Goal: Task Accomplishment & Management: Manage account settings

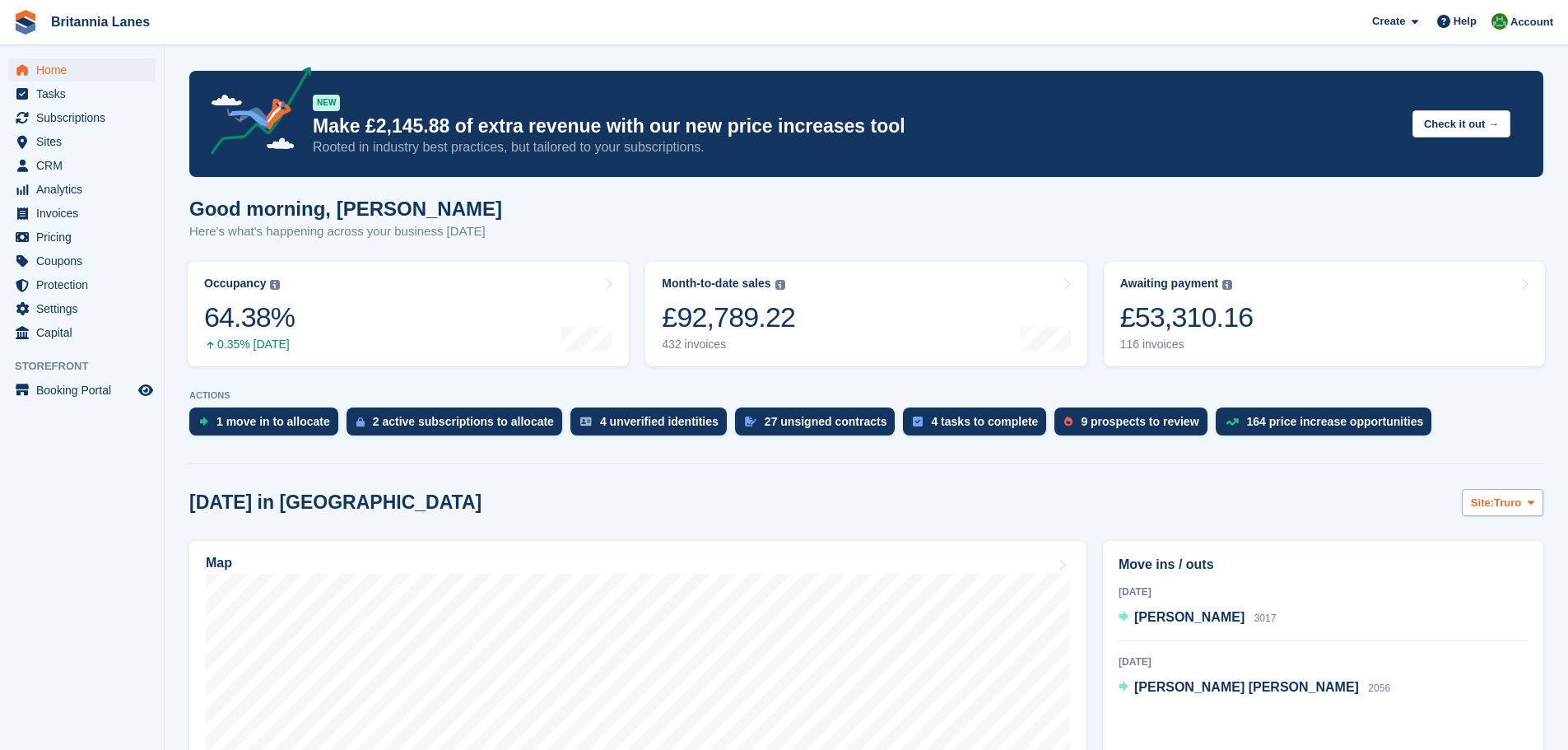
scroll to position [247, 0]
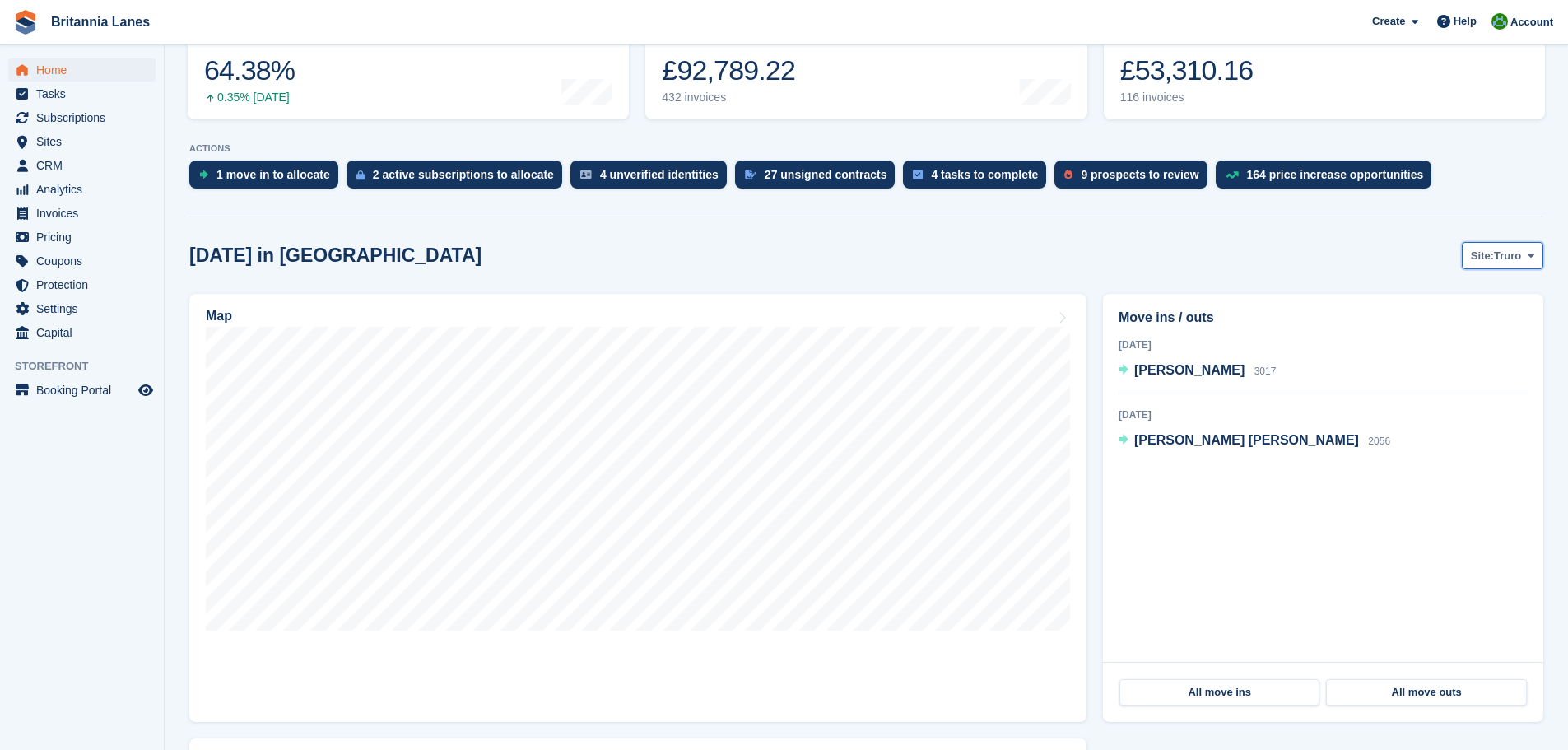
click at [1495, 248] on span "Site:" at bounding box center [1482, 256] width 23 height 17
click at [1429, 388] on link "Hayle" at bounding box center [1462, 384] width 148 height 30
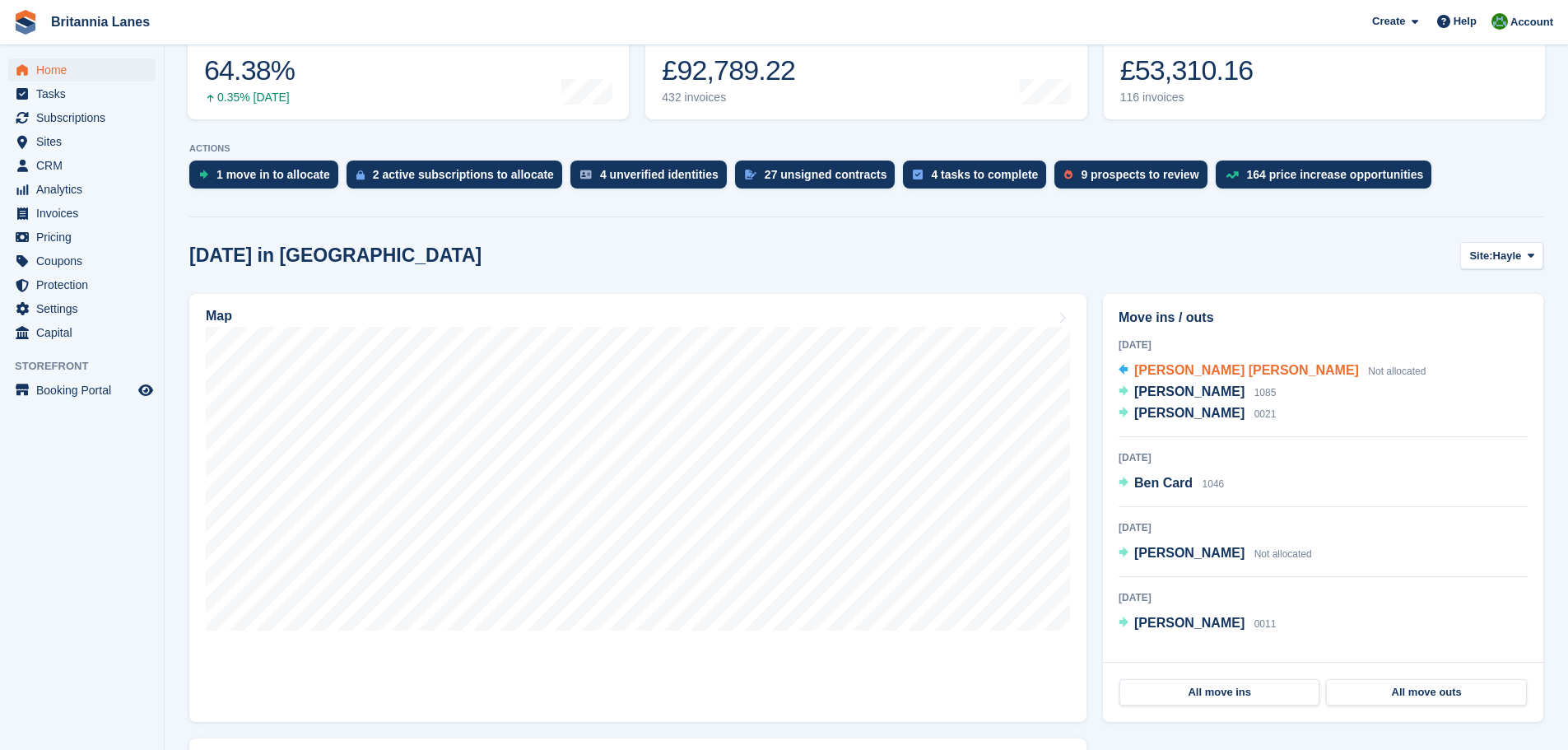
click at [1161, 369] on span "[PERSON_NAME] [PERSON_NAME]" at bounding box center [1246, 370] width 224 height 14
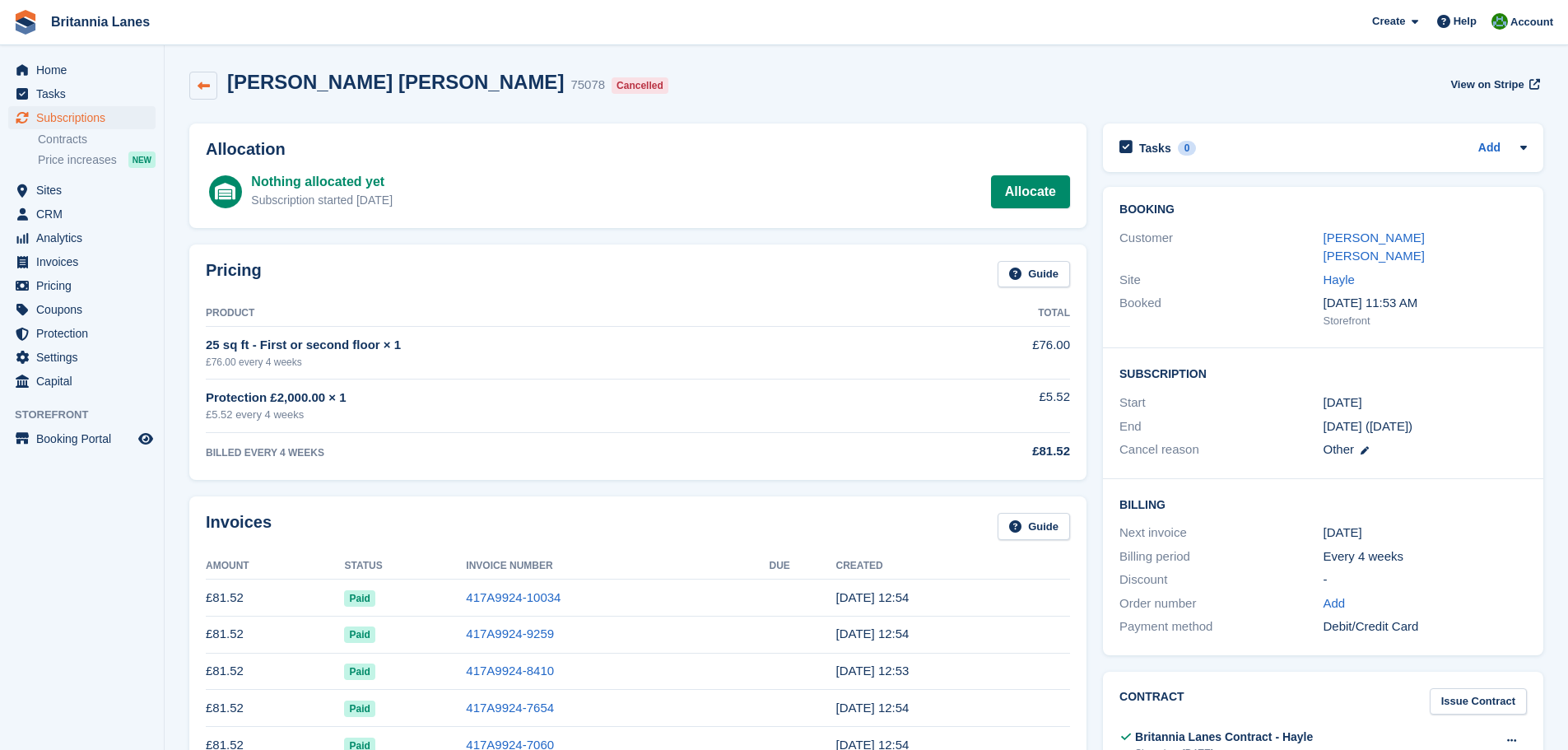
click at [200, 79] on link at bounding box center [203, 86] width 28 height 28
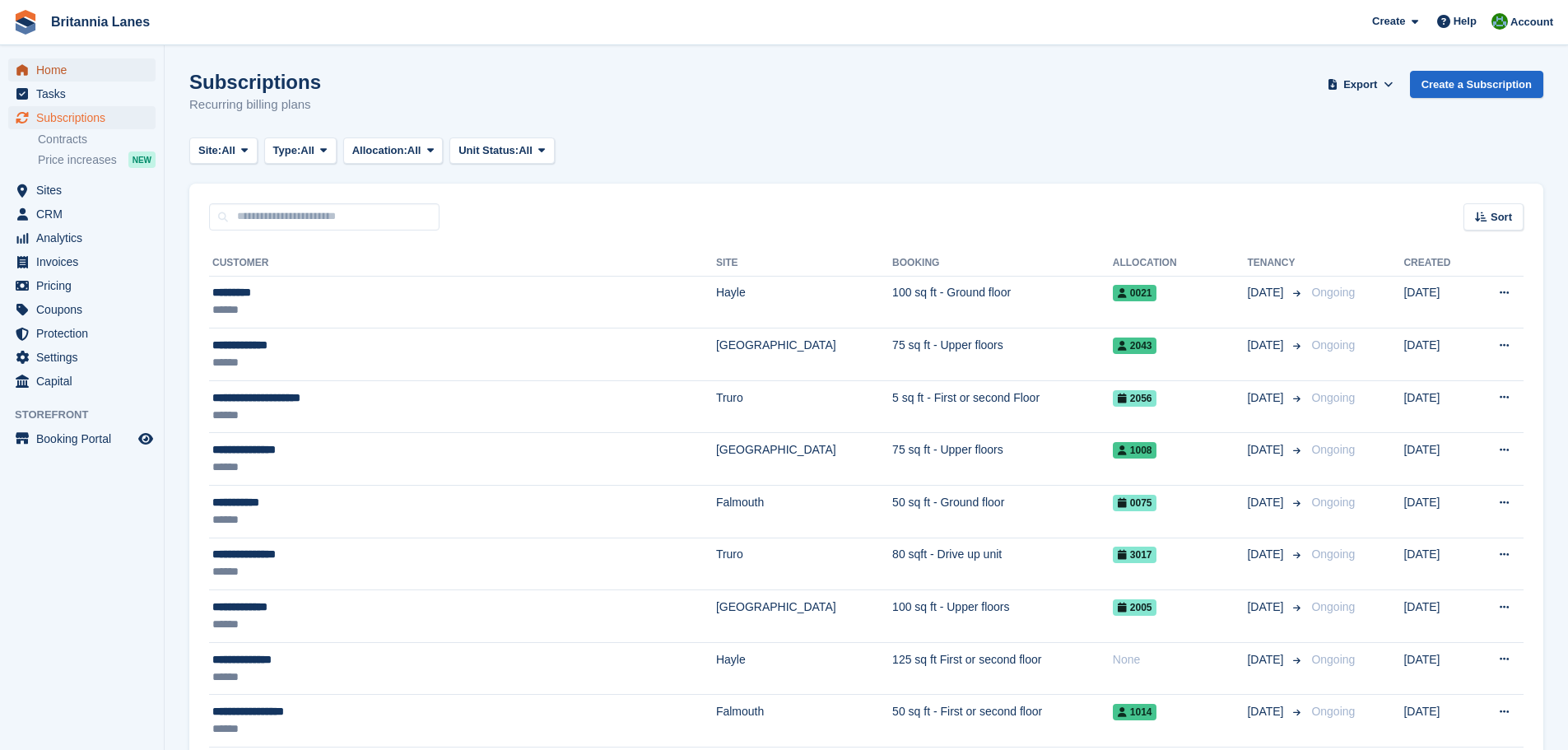
click at [43, 64] on span "Home" at bounding box center [86, 70] width 99 height 23
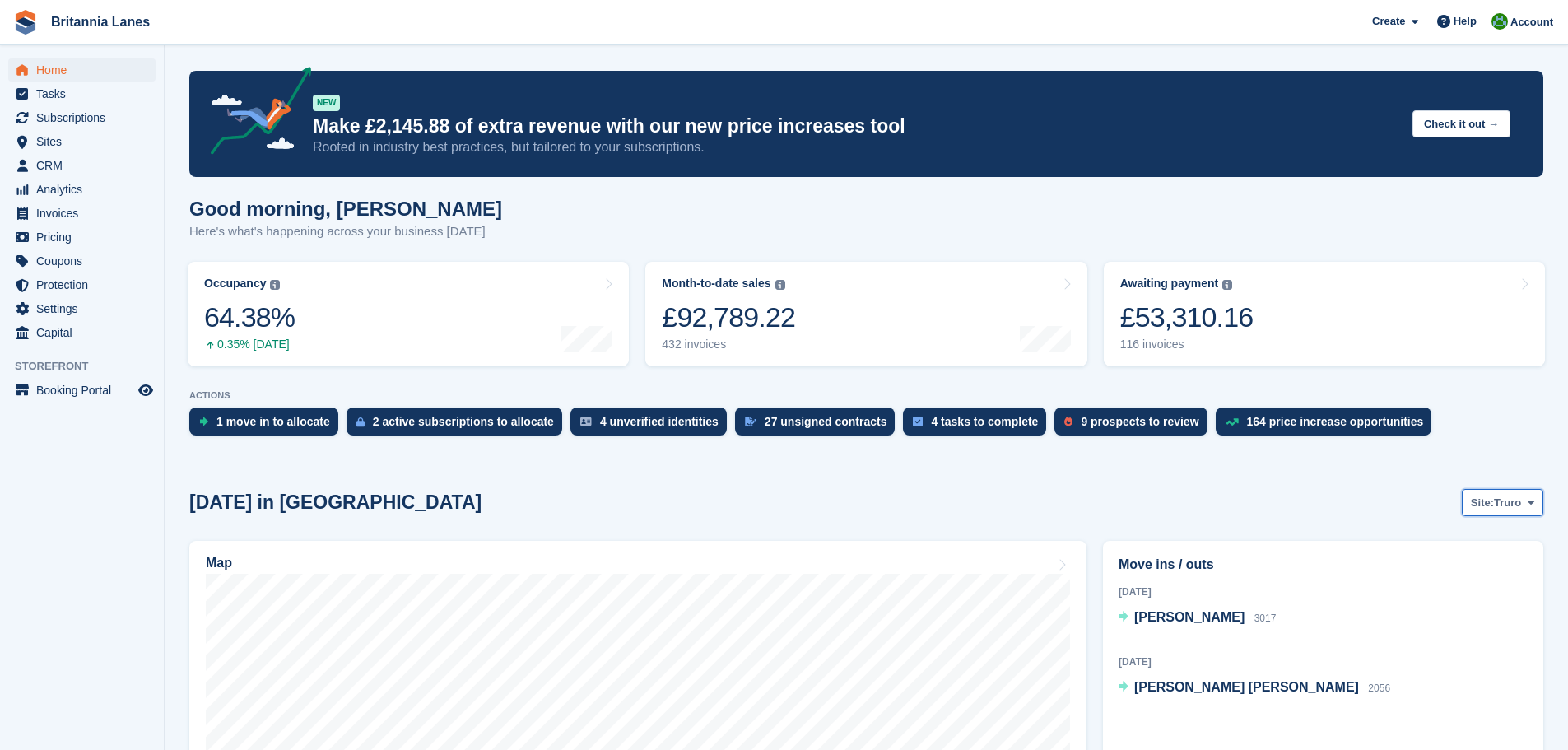
click at [1488, 501] on span "Site:" at bounding box center [1482, 503] width 23 height 17
click at [1432, 634] on link "Hayle" at bounding box center [1462, 631] width 148 height 30
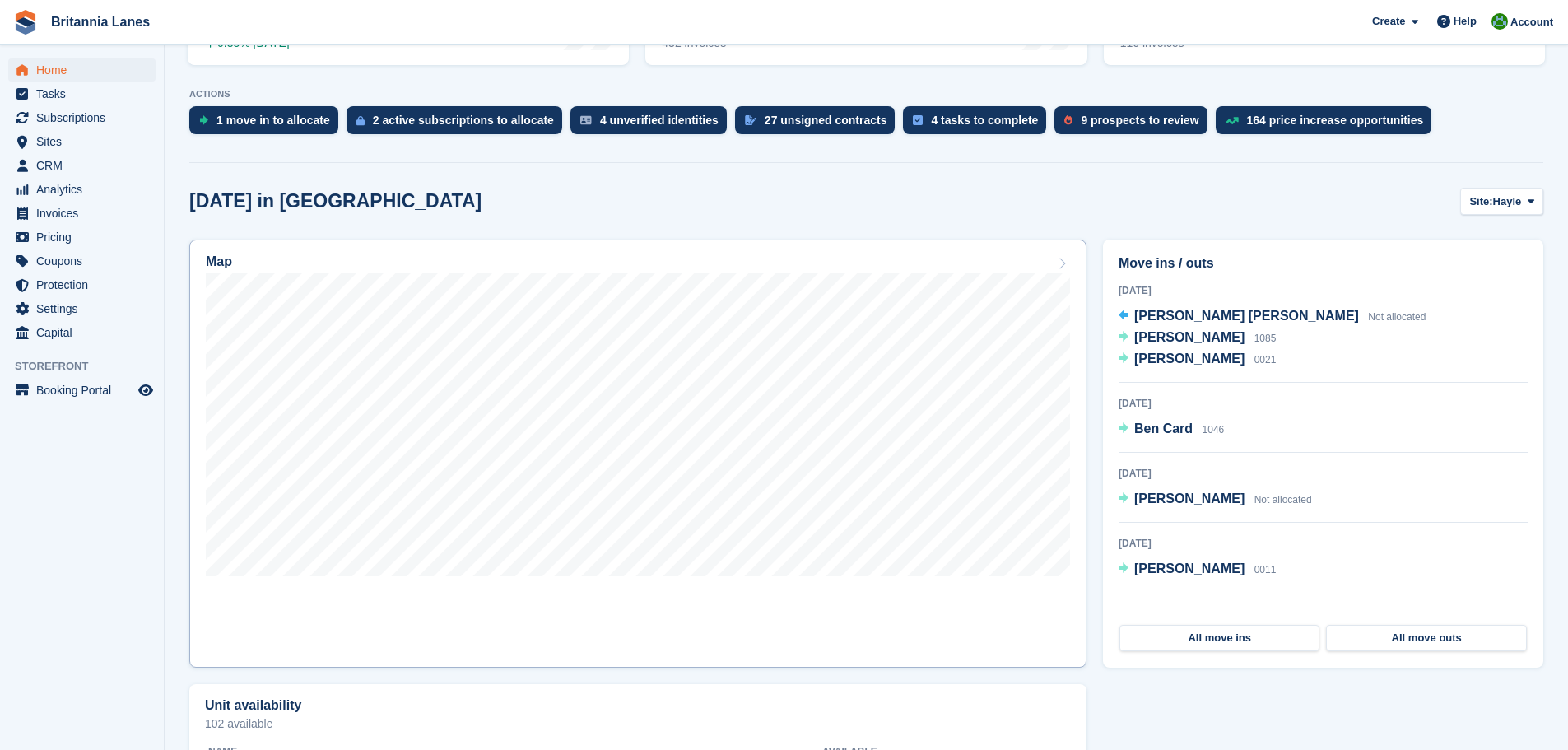
scroll to position [330, 0]
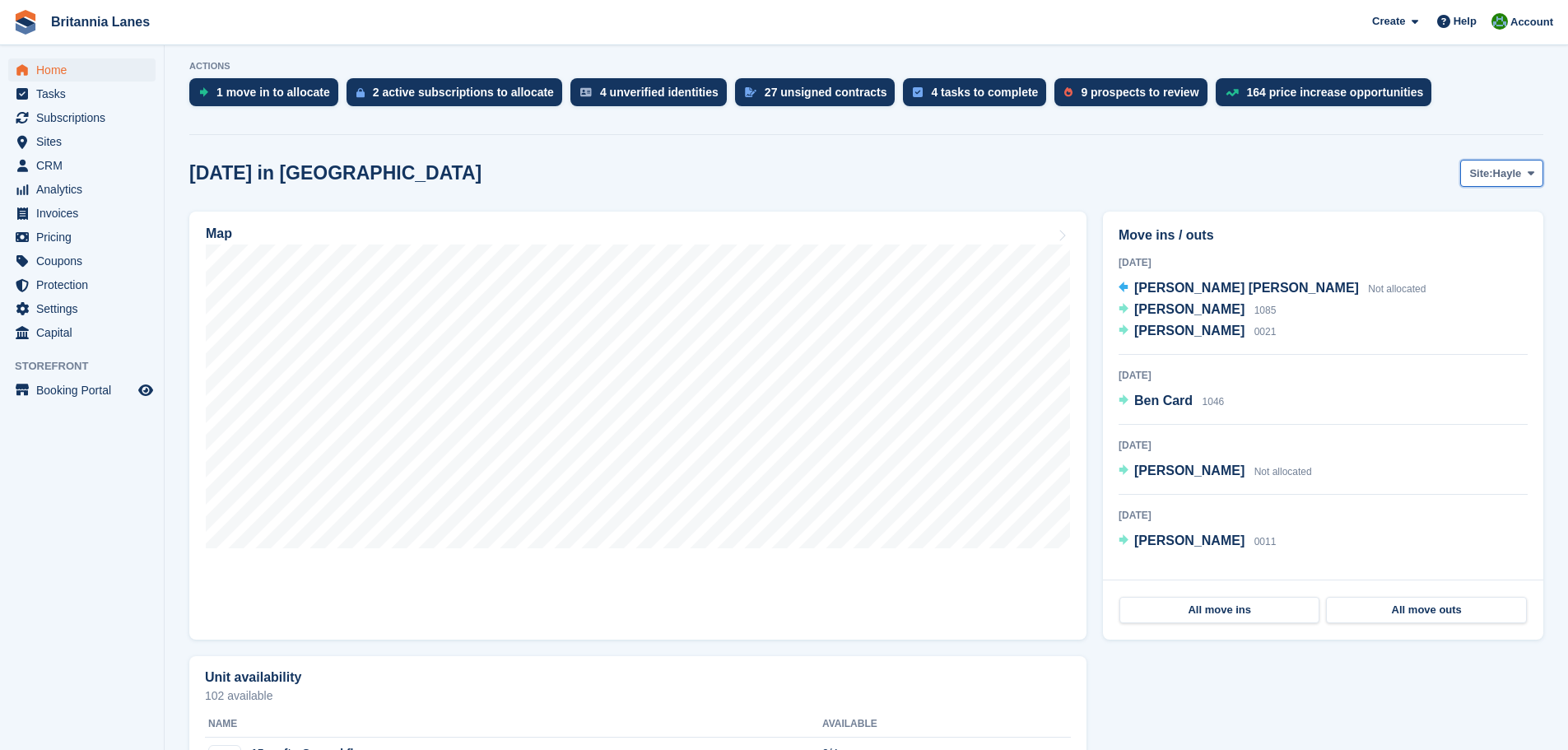
click at [1477, 174] on span "Site:" at bounding box center [1481, 173] width 23 height 17
click at [1460, 247] on link "Falmouth" at bounding box center [1462, 242] width 148 height 30
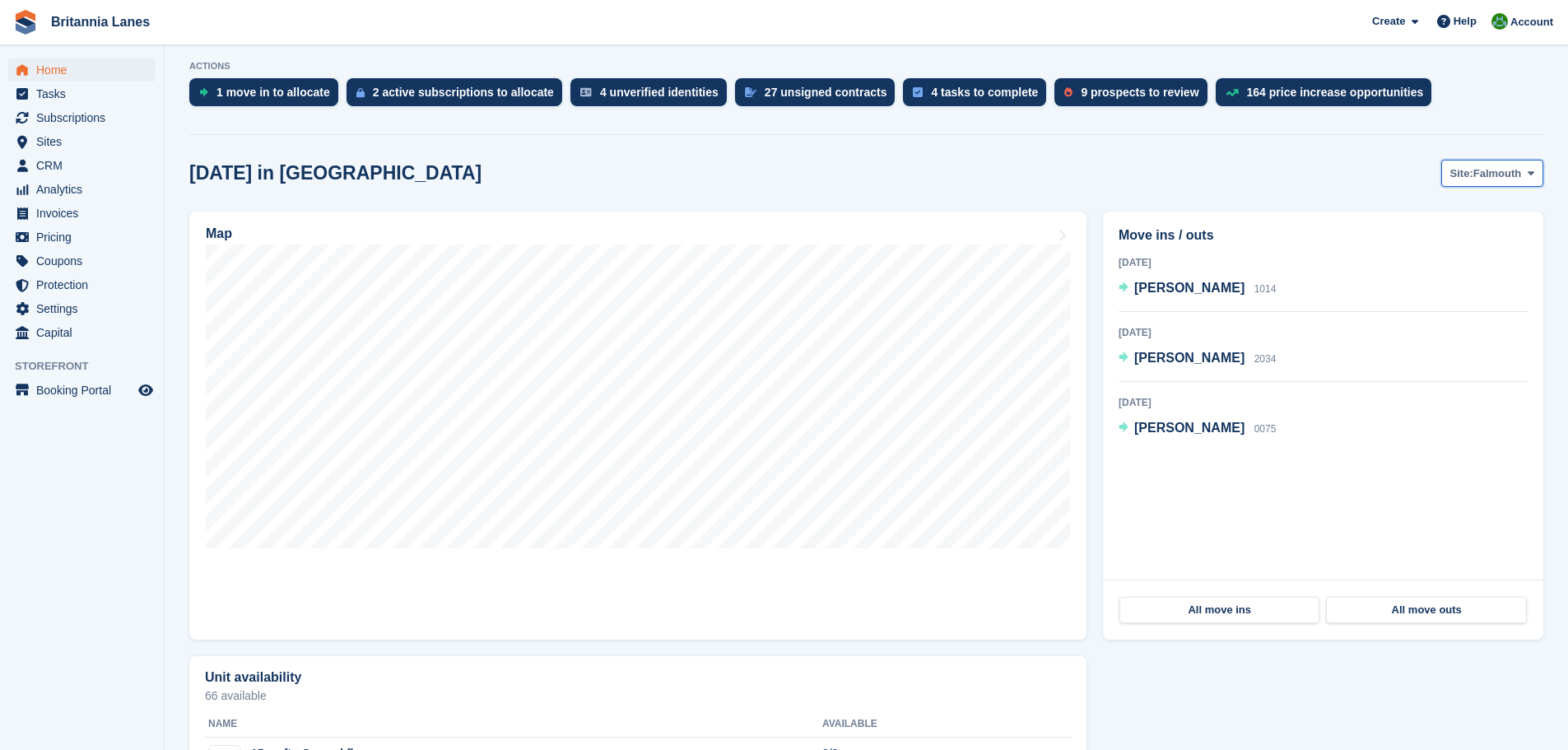
click at [1484, 178] on span "Falmouth" at bounding box center [1497, 173] width 49 height 17
click at [1429, 211] on link "Truro" at bounding box center [1462, 213] width 148 height 30
